Goal: Information Seeking & Learning: Learn about a topic

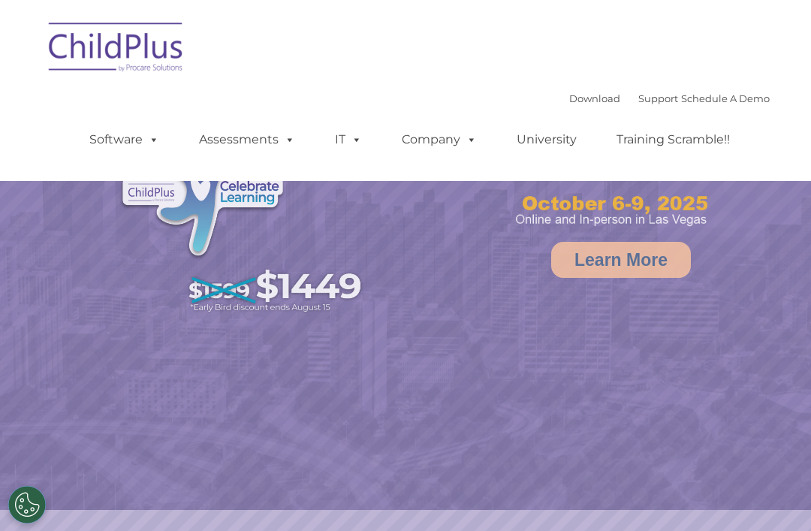
select select "MEDIUM"
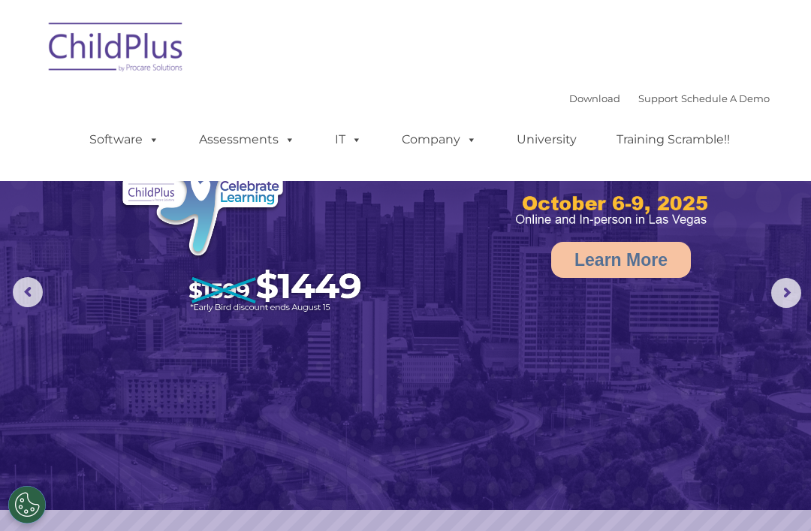
click at [139, 45] on img at bounding box center [116, 49] width 150 height 75
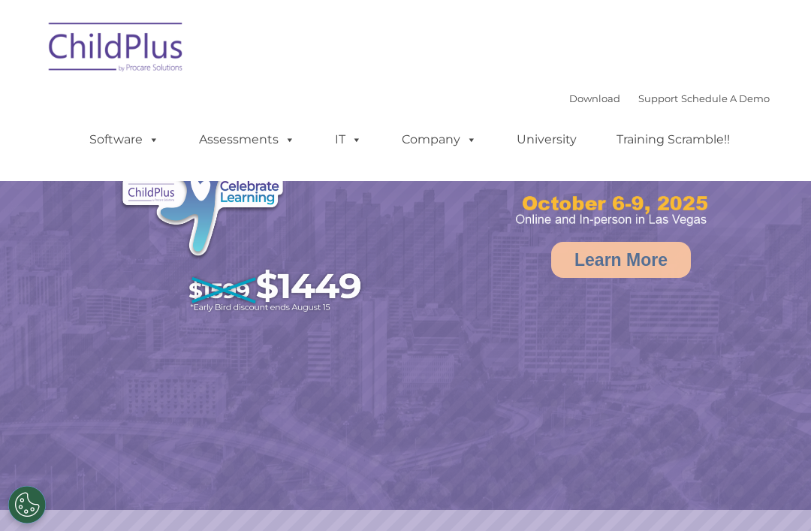
select select "MEDIUM"
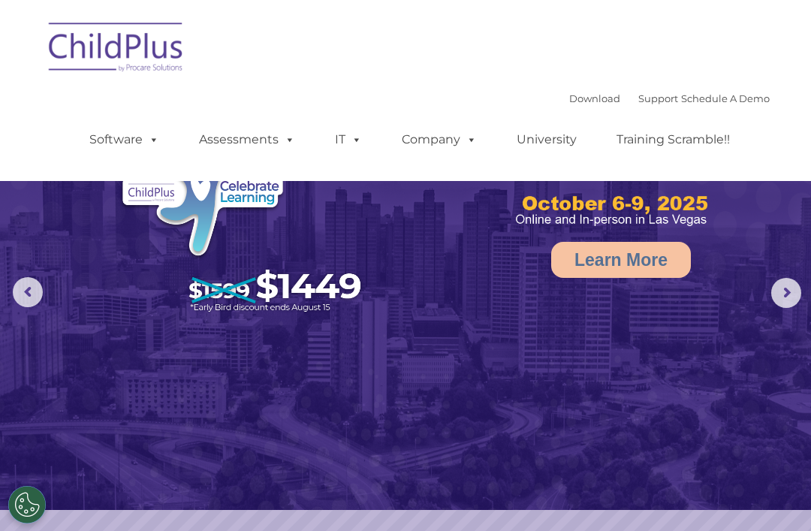
click at [458, 401] on img at bounding box center [405, 255] width 811 height 510
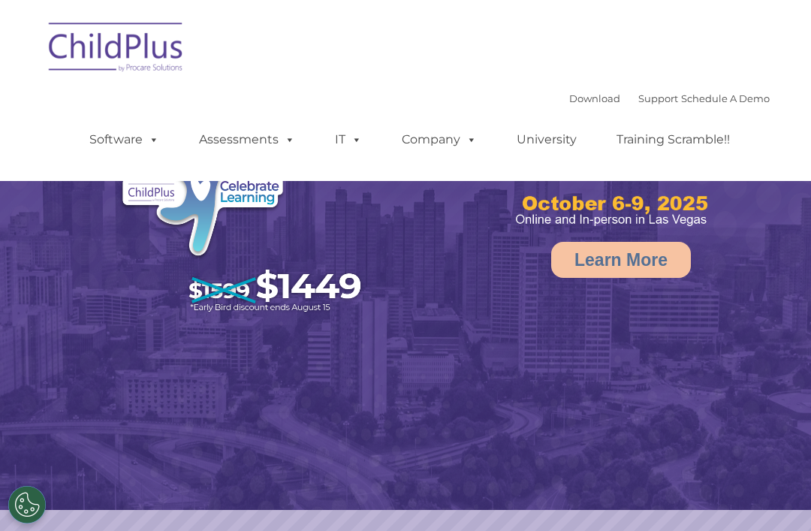
select select "MEDIUM"
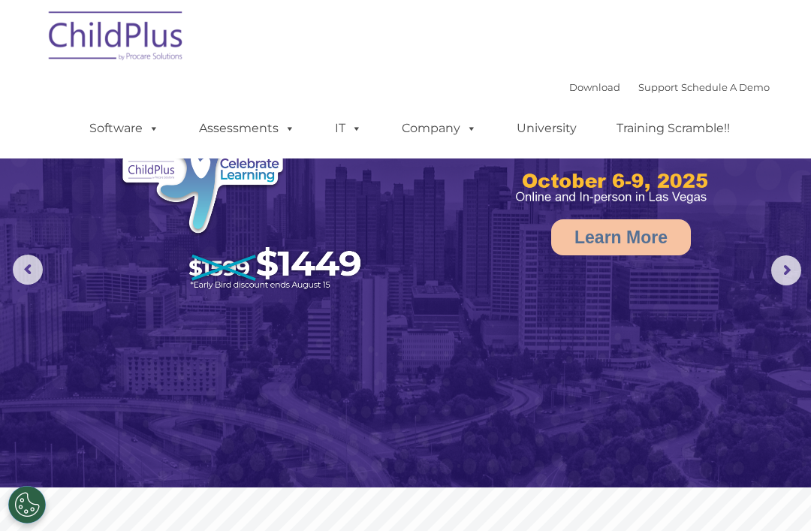
click at [421, 352] on img at bounding box center [405, 232] width 811 height 510
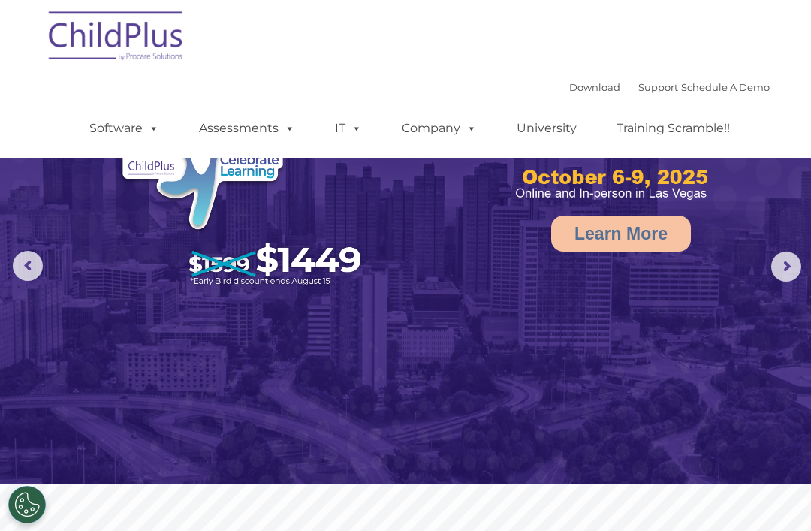
scroll to position [7, 0]
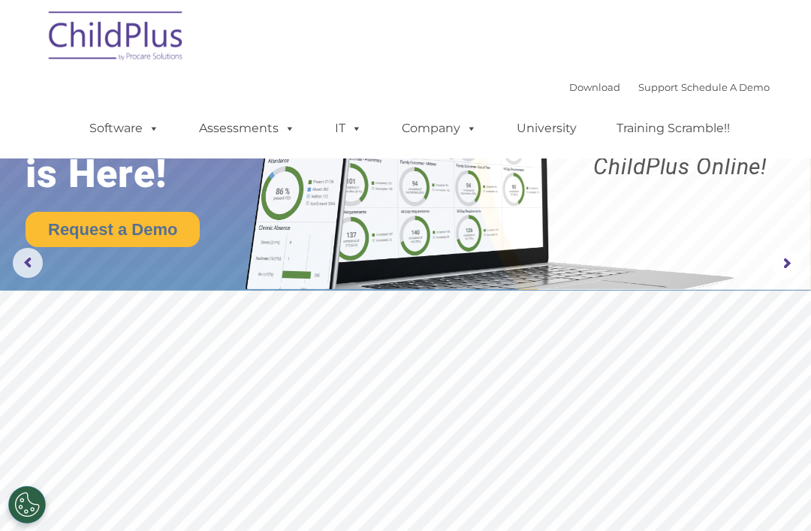
click at [152, 128] on span at bounding box center [151, 128] width 17 height 14
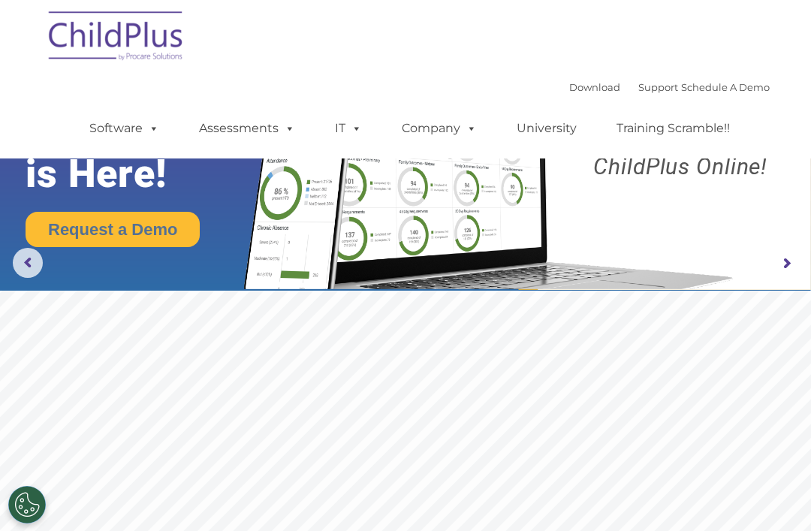
click at [25, 281] on img at bounding box center [405, 131] width 811 height 320
click at [140, 35] on img at bounding box center [116, 38] width 150 height 75
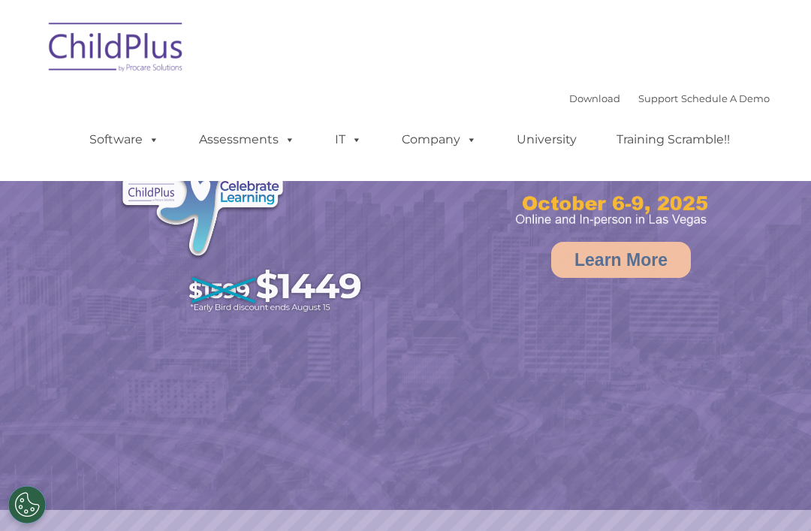
select select "MEDIUM"
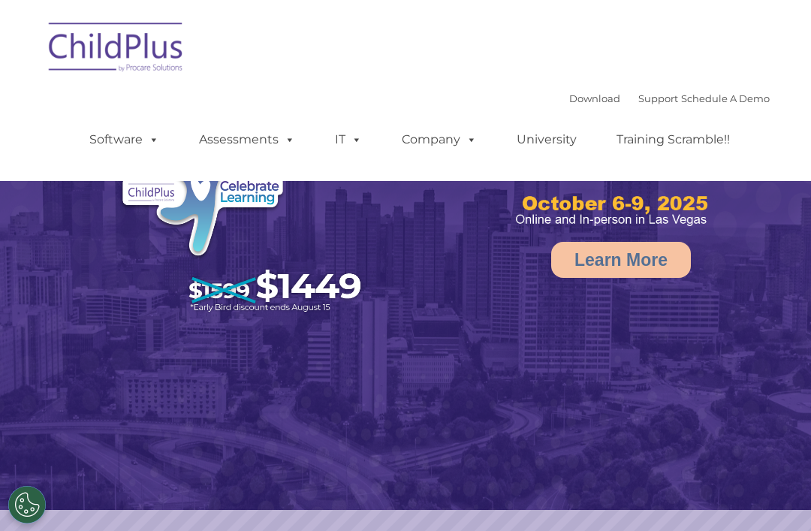
click at [735, 103] on link "Schedule A Demo" at bounding box center [725, 98] width 89 height 12
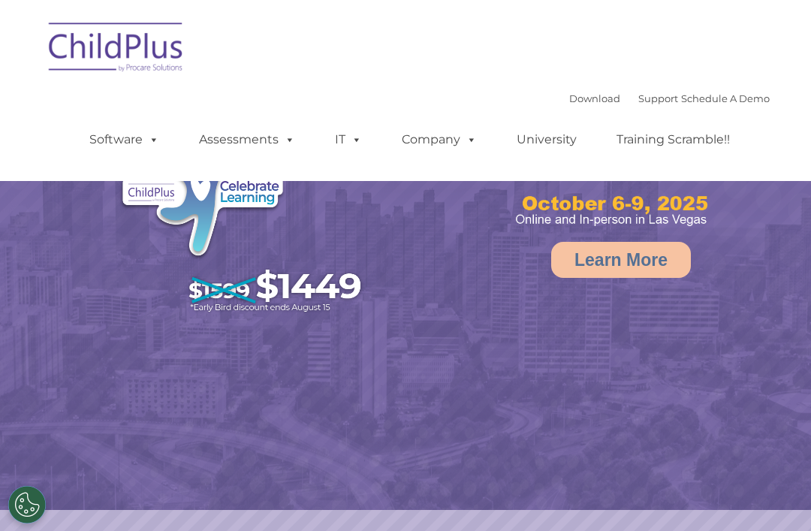
select select "MEDIUM"
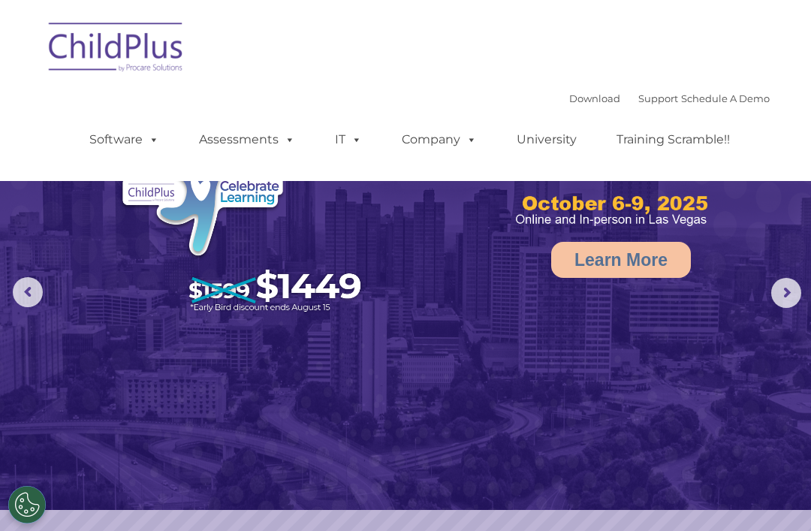
click at [569, 101] on link "Download" at bounding box center [594, 98] width 51 height 12
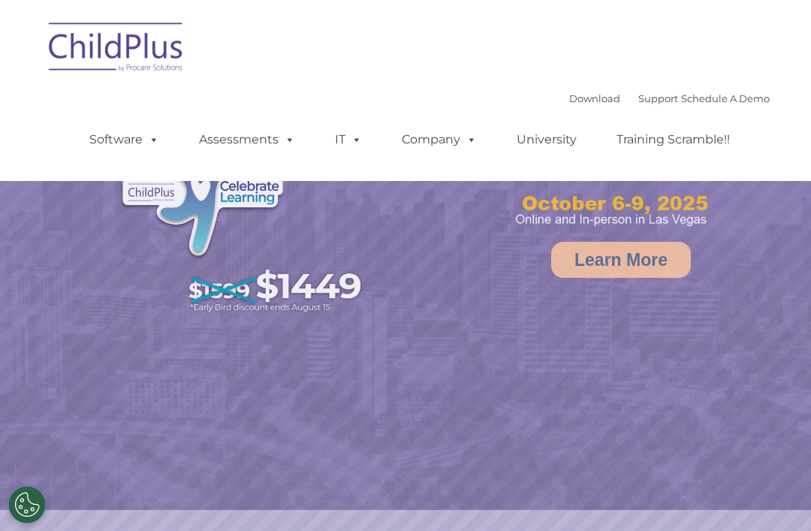
select select "MEDIUM"
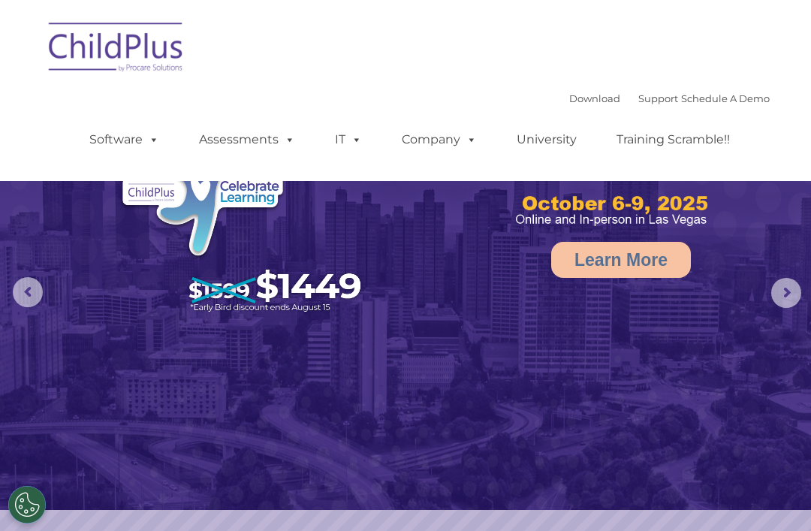
click at [158, 146] on span at bounding box center [151, 139] width 17 height 14
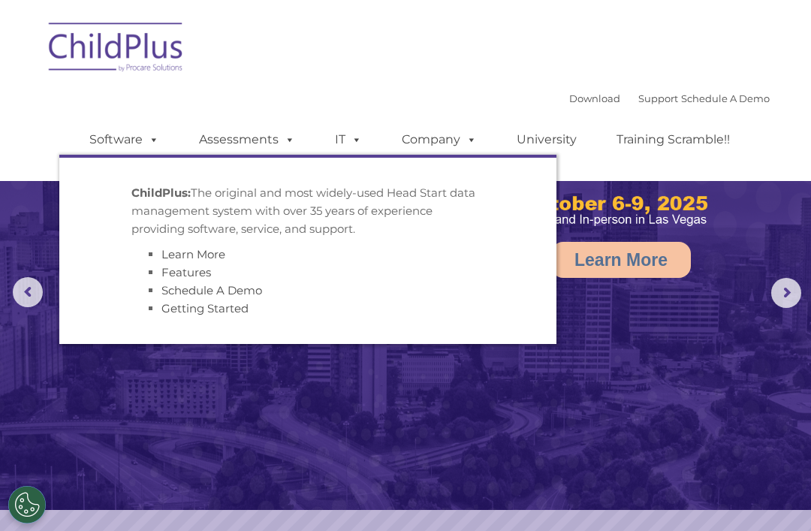
click at [686, 168] on ul "Software ChildPlus: The original and most widely-used Head Start data managemen…" at bounding box center [414, 140] width 710 height 60
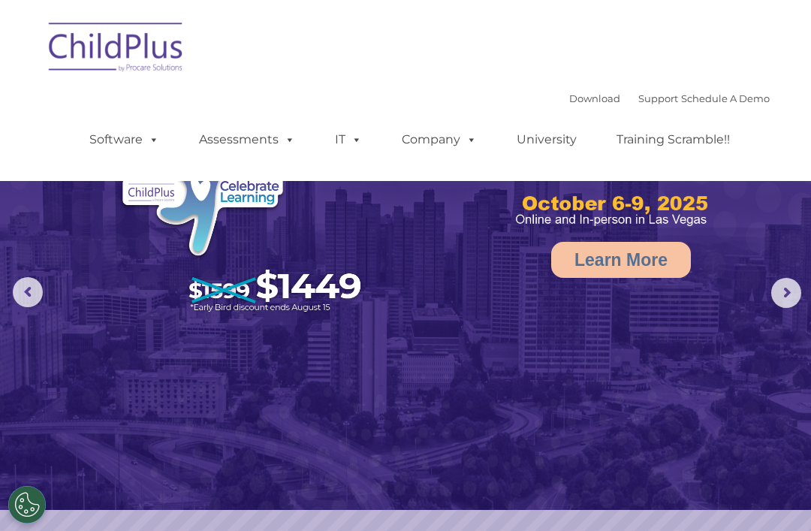
click at [789, 306] on rs-arrow at bounding box center [786, 293] width 30 height 30
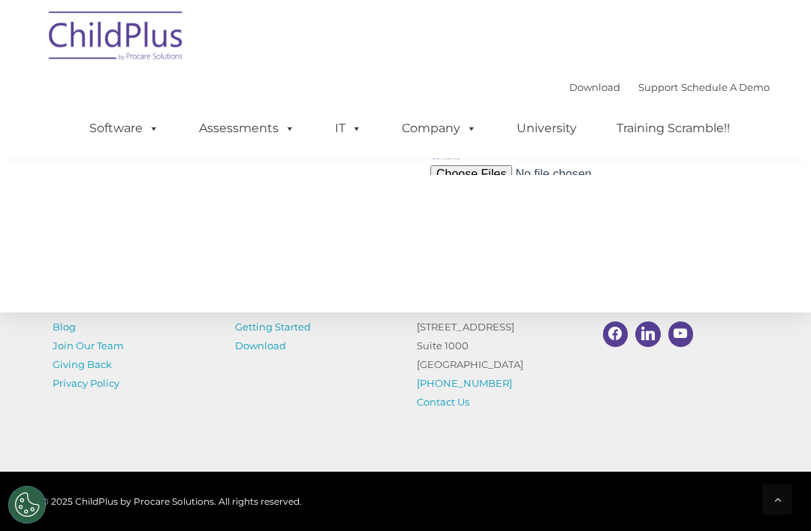
scroll to position [1813, 0]
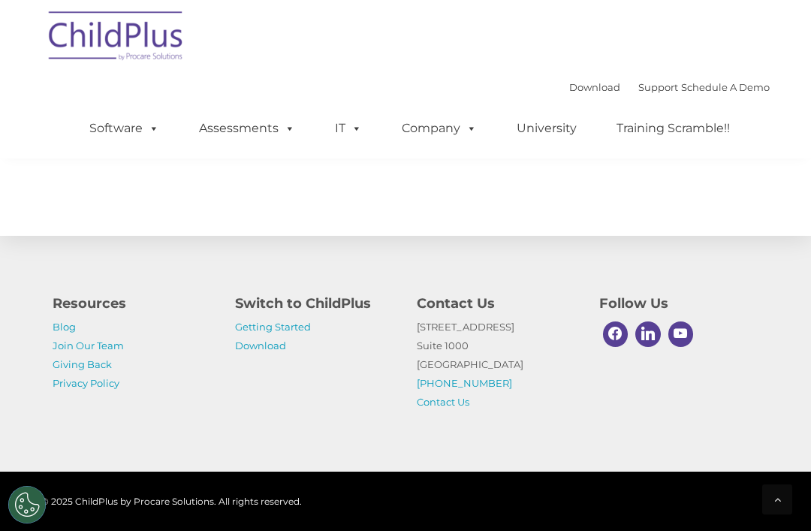
click at [296, 333] on link "Getting Started" at bounding box center [273, 327] width 76 height 12
